Goal: Check status: Check status

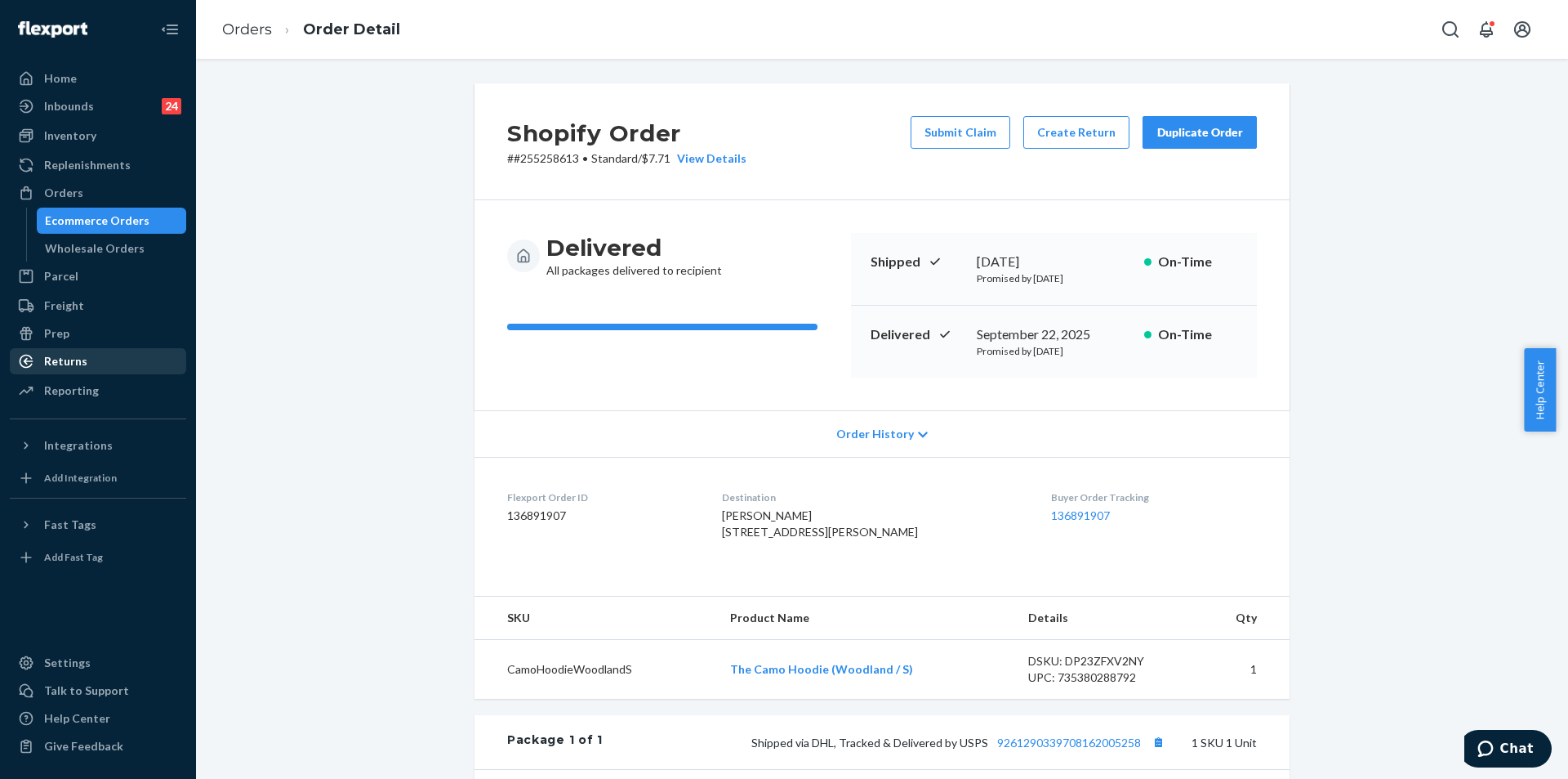
click at [80, 352] on div "Returns" at bounding box center [98, 361] width 173 height 23
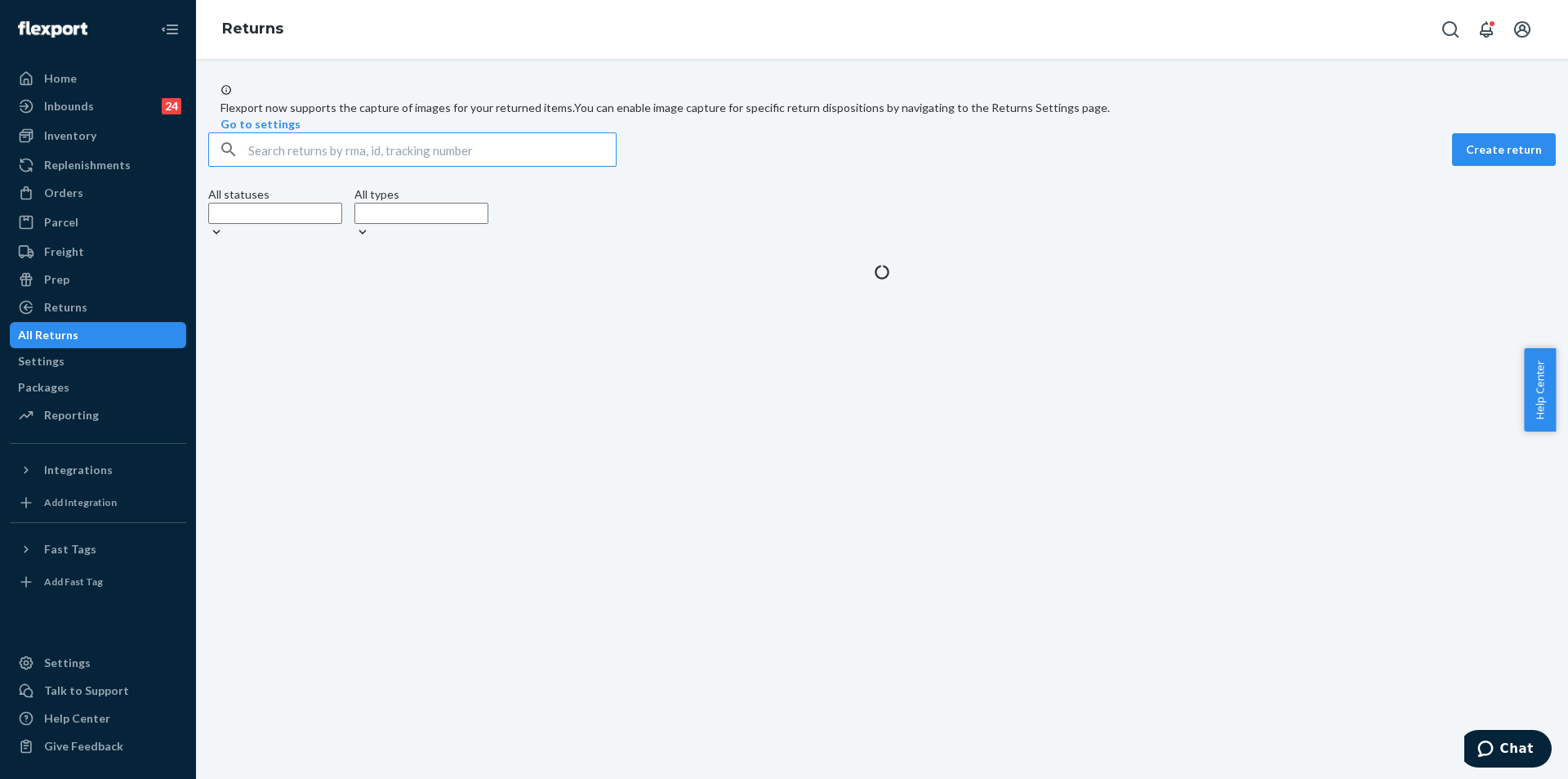
click at [467, 166] on input "text" at bounding box center [432, 149] width 368 height 33
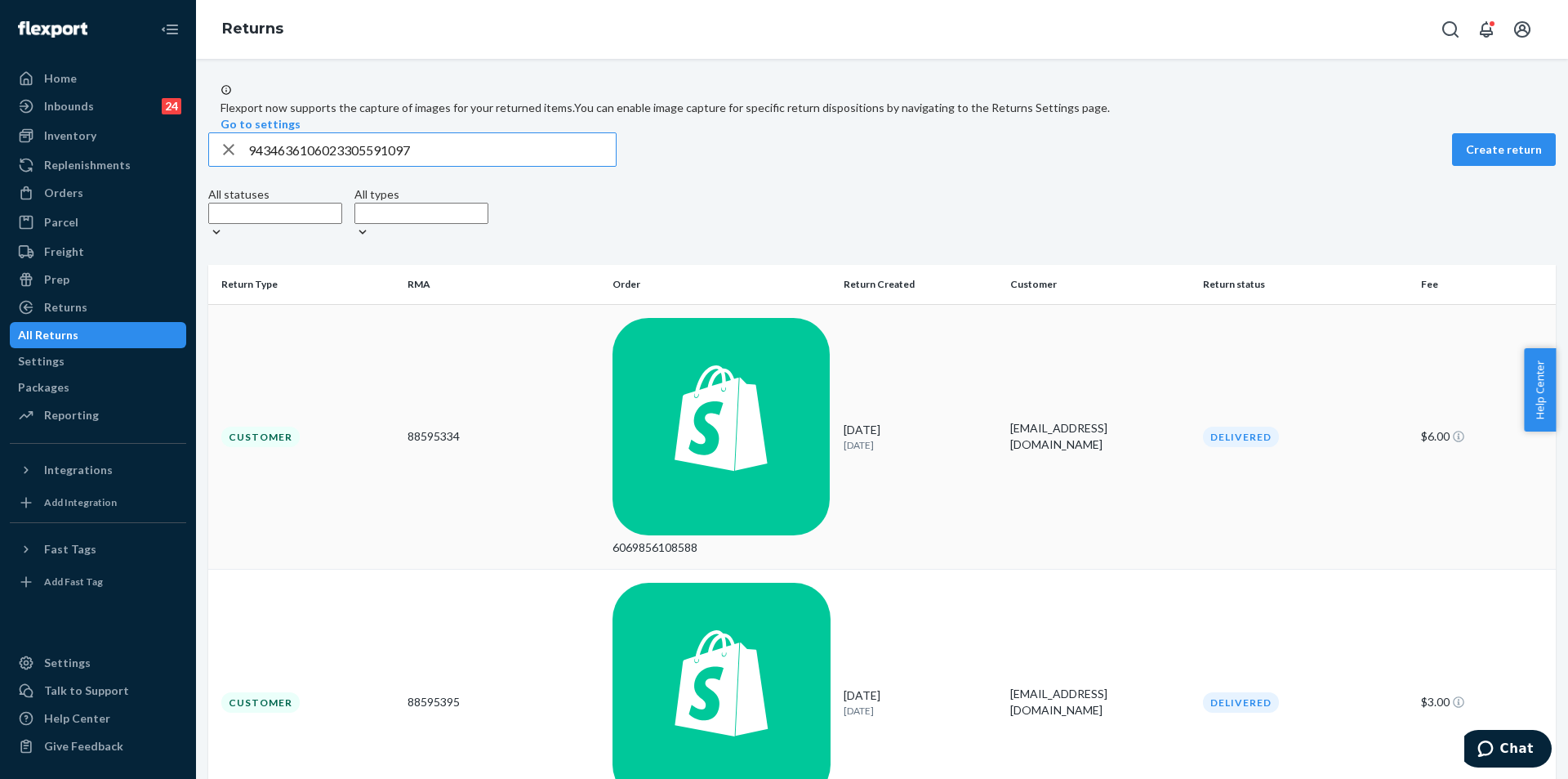
type input "9434636106023305591097"
click at [785, 357] on div "6069856108588" at bounding box center [721, 436] width 218 height 238
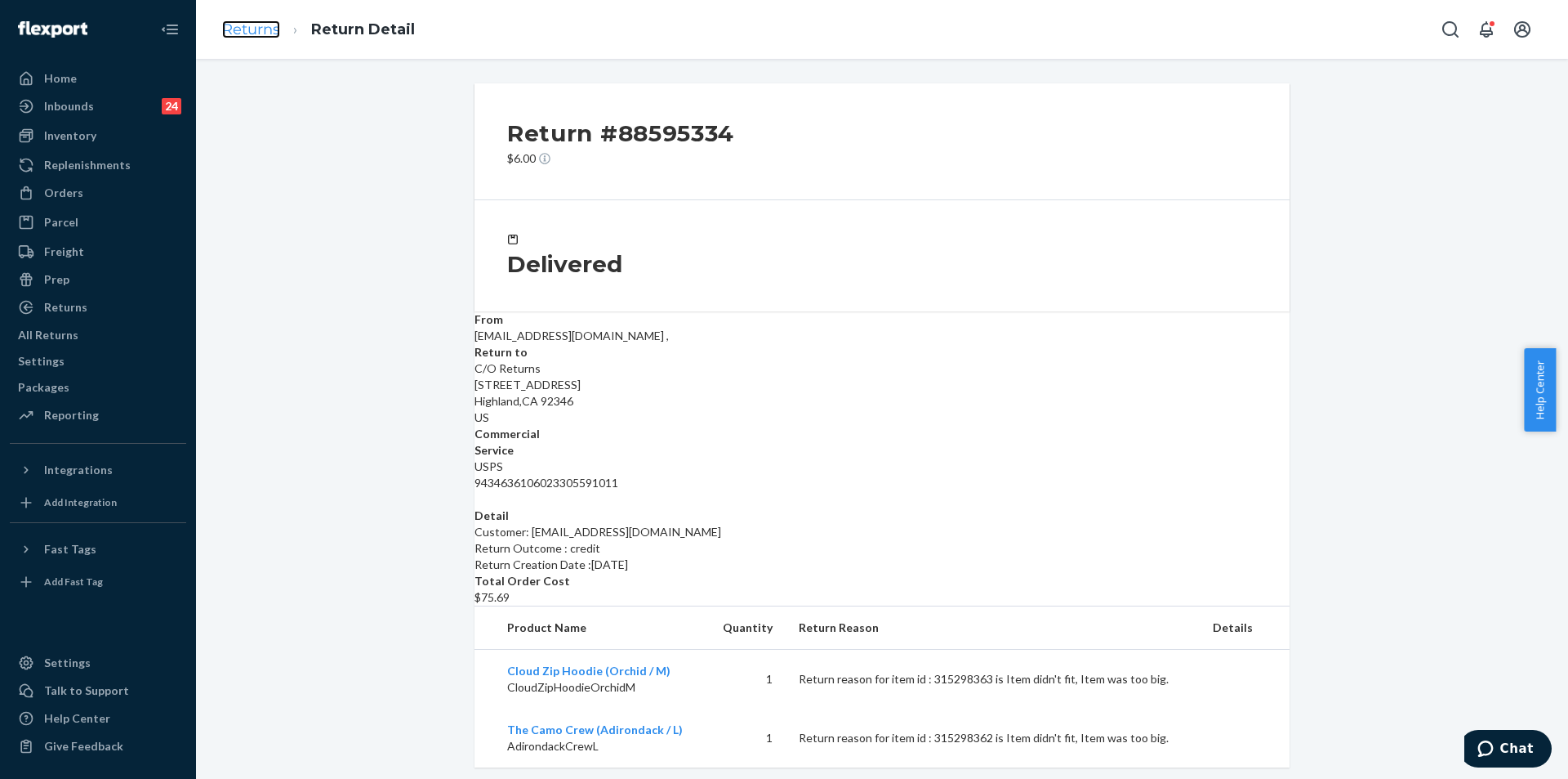
click at [257, 28] on link "Returns" at bounding box center [251, 30] width 58 height 18
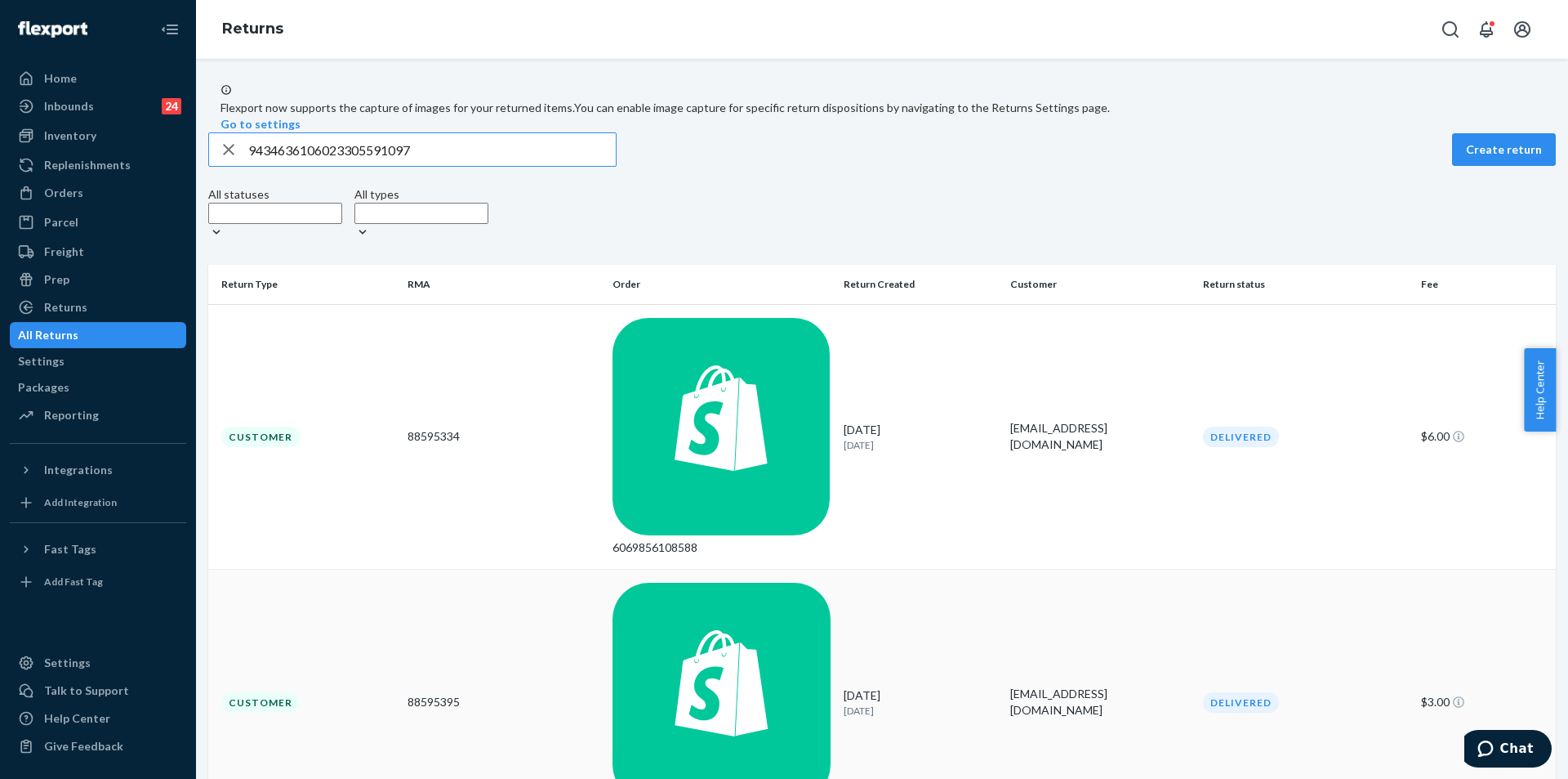
click at [770, 582] on div "6067487997996" at bounding box center [721, 701] width 218 height 238
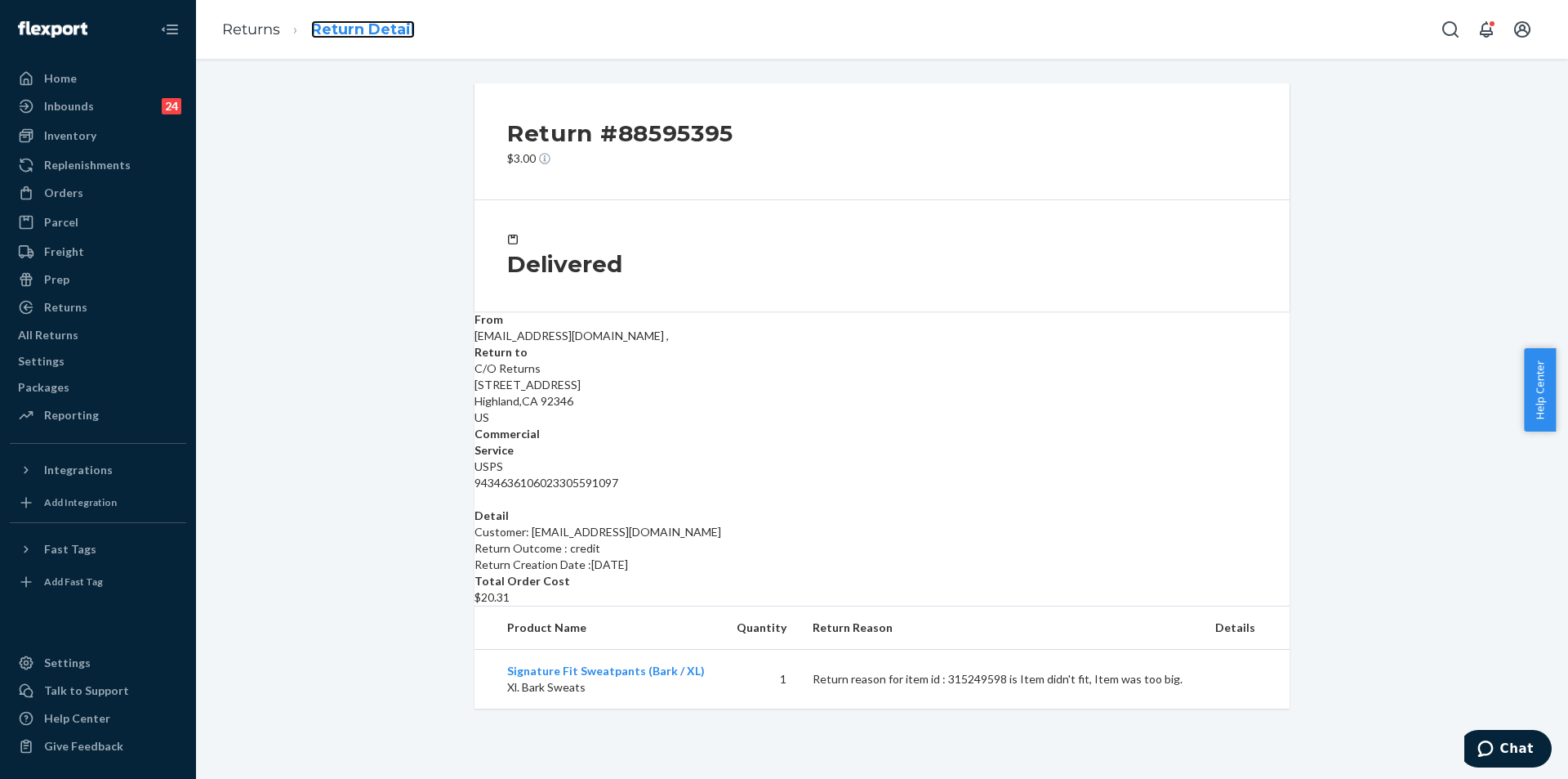
click at [340, 35] on link "Return Detail" at bounding box center [363, 30] width 104 height 18
click at [247, 29] on link "Returns" at bounding box center [251, 30] width 58 height 18
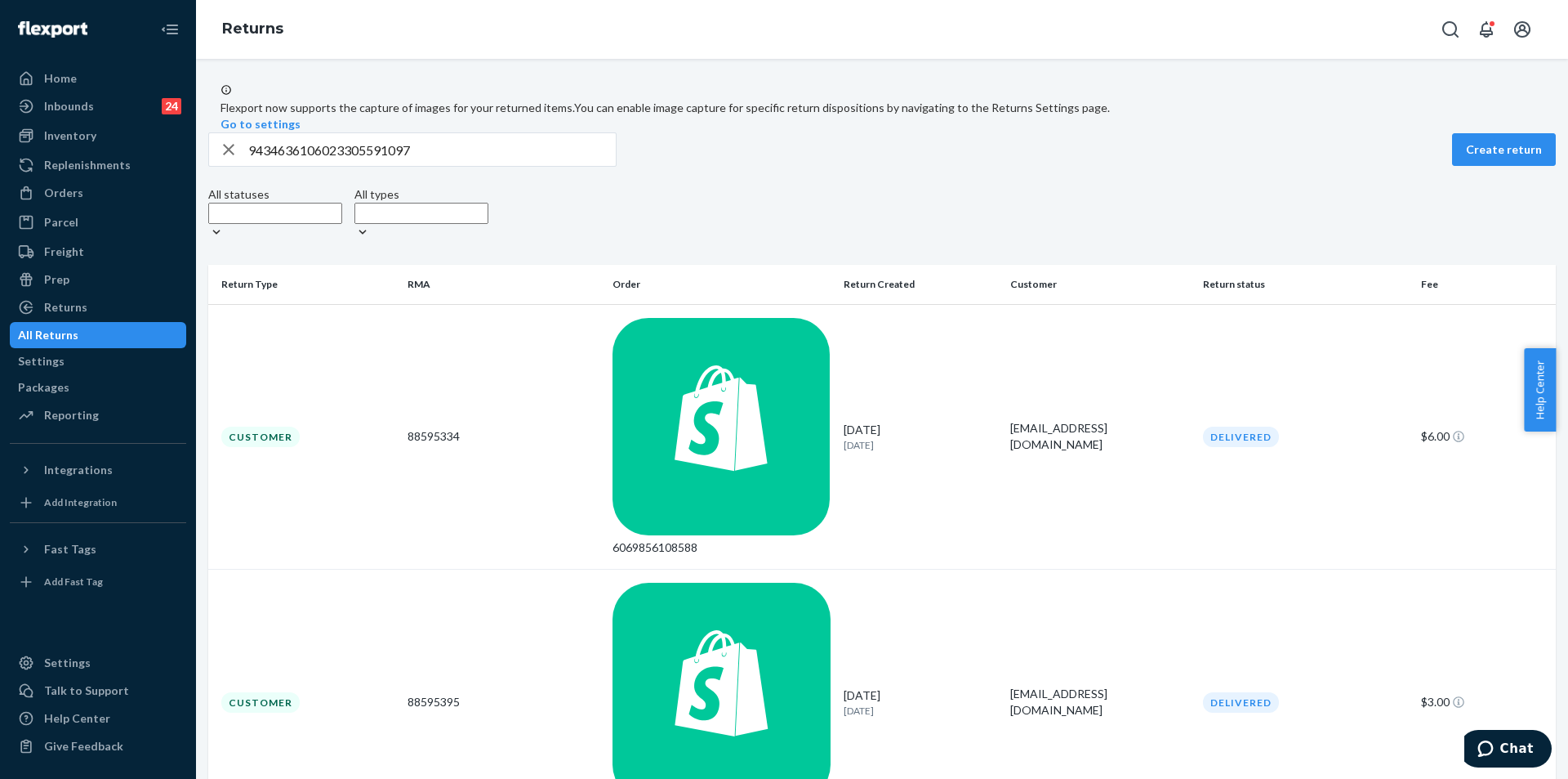
click at [408, 43] on div "Returns" at bounding box center [881, 29] width 1371 height 58
click at [787, 338] on div "6069856108588" at bounding box center [721, 436] width 218 height 238
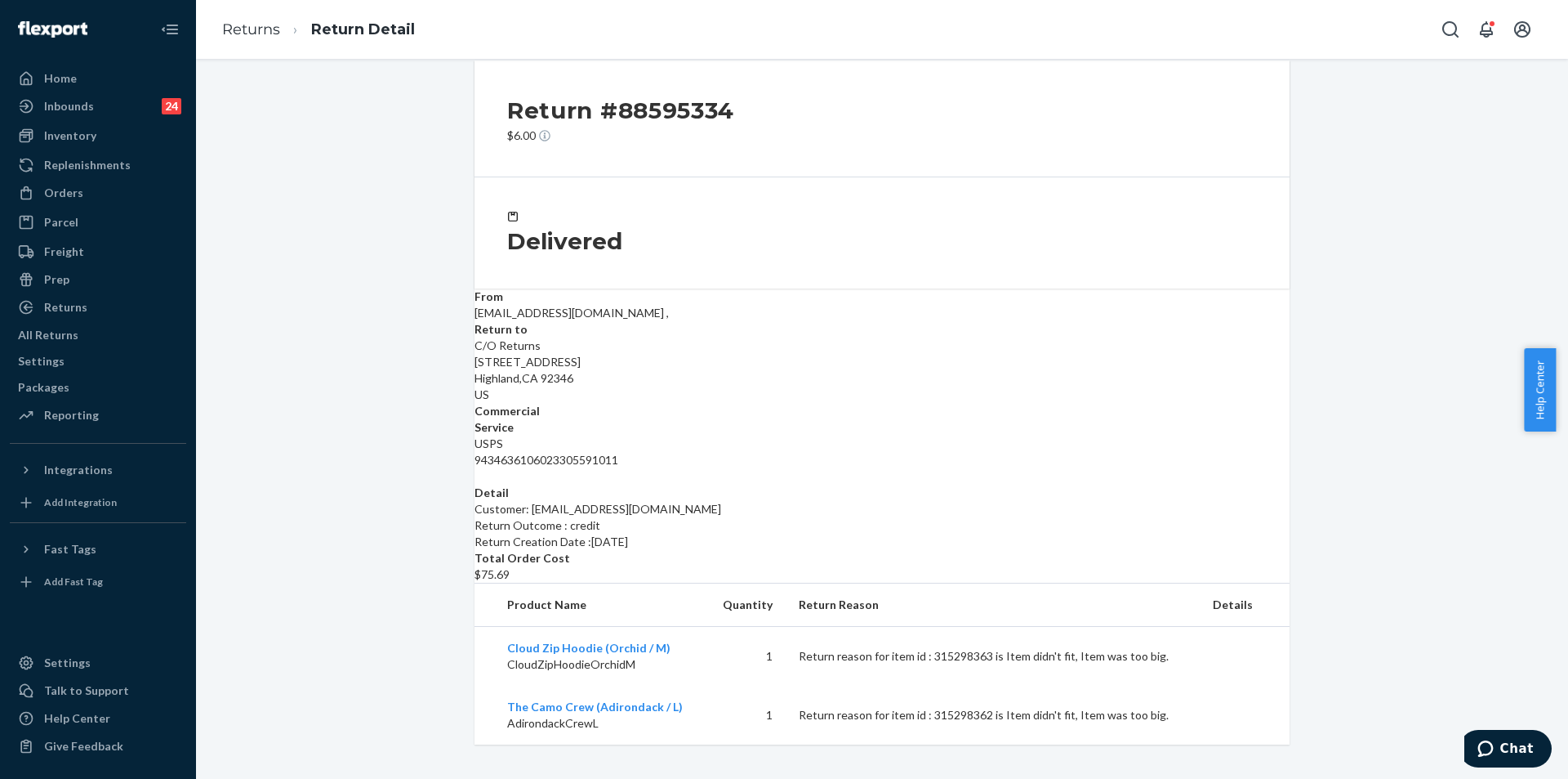
scroll to position [36, 0]
